Goal: Task Accomplishment & Management: Use online tool/utility

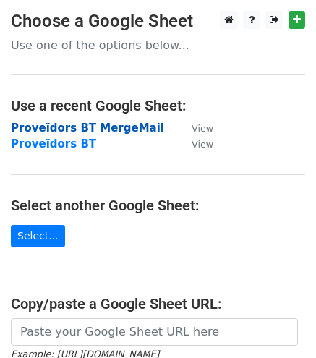
click at [131, 125] on strong "Proveïdors BT MergeMail" at bounding box center [87, 128] width 153 height 13
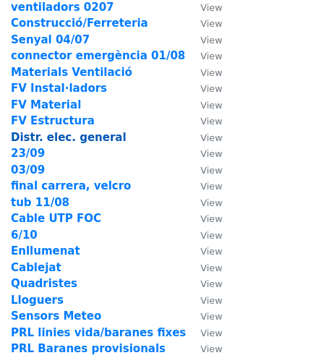
scroll to position [64, 0]
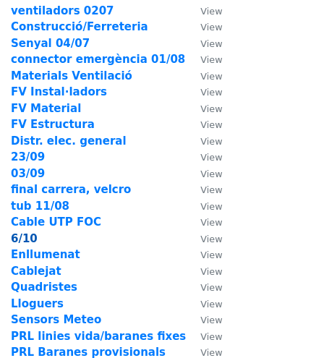
click at [22, 244] on strong "6/10" at bounding box center [24, 238] width 27 height 13
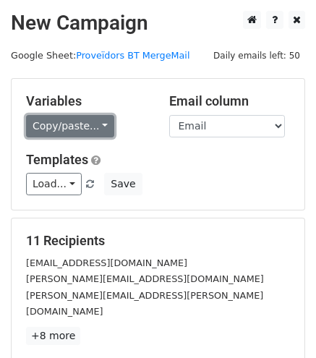
click at [84, 131] on link "Copy/paste..." at bounding box center [70, 126] width 88 height 22
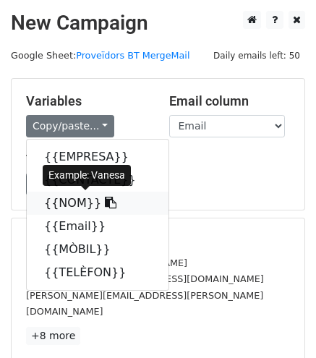
click at [105, 203] on icon at bounding box center [111, 203] width 12 height 12
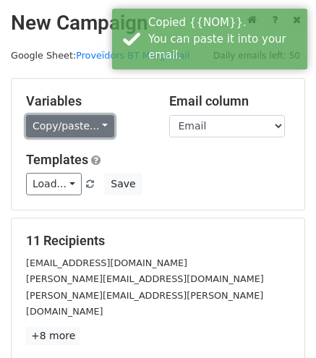
click at [98, 127] on link "Copy/paste..." at bounding box center [70, 126] width 88 height 22
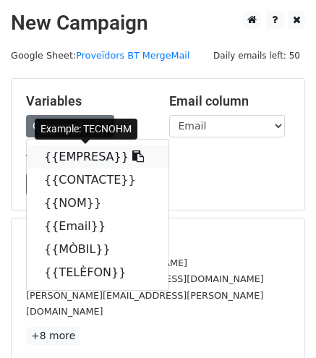
click at [98, 150] on link "{{EMPRESA}}" at bounding box center [98, 157] width 142 height 23
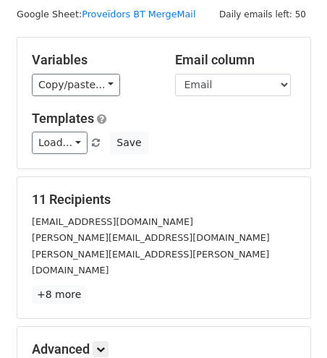
scroll to position [43, 0]
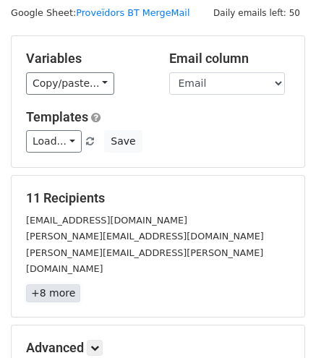
click at [64, 285] on link "+8 more" at bounding box center [53, 294] width 54 height 18
